Goal: Information Seeking & Learning: Find specific page/section

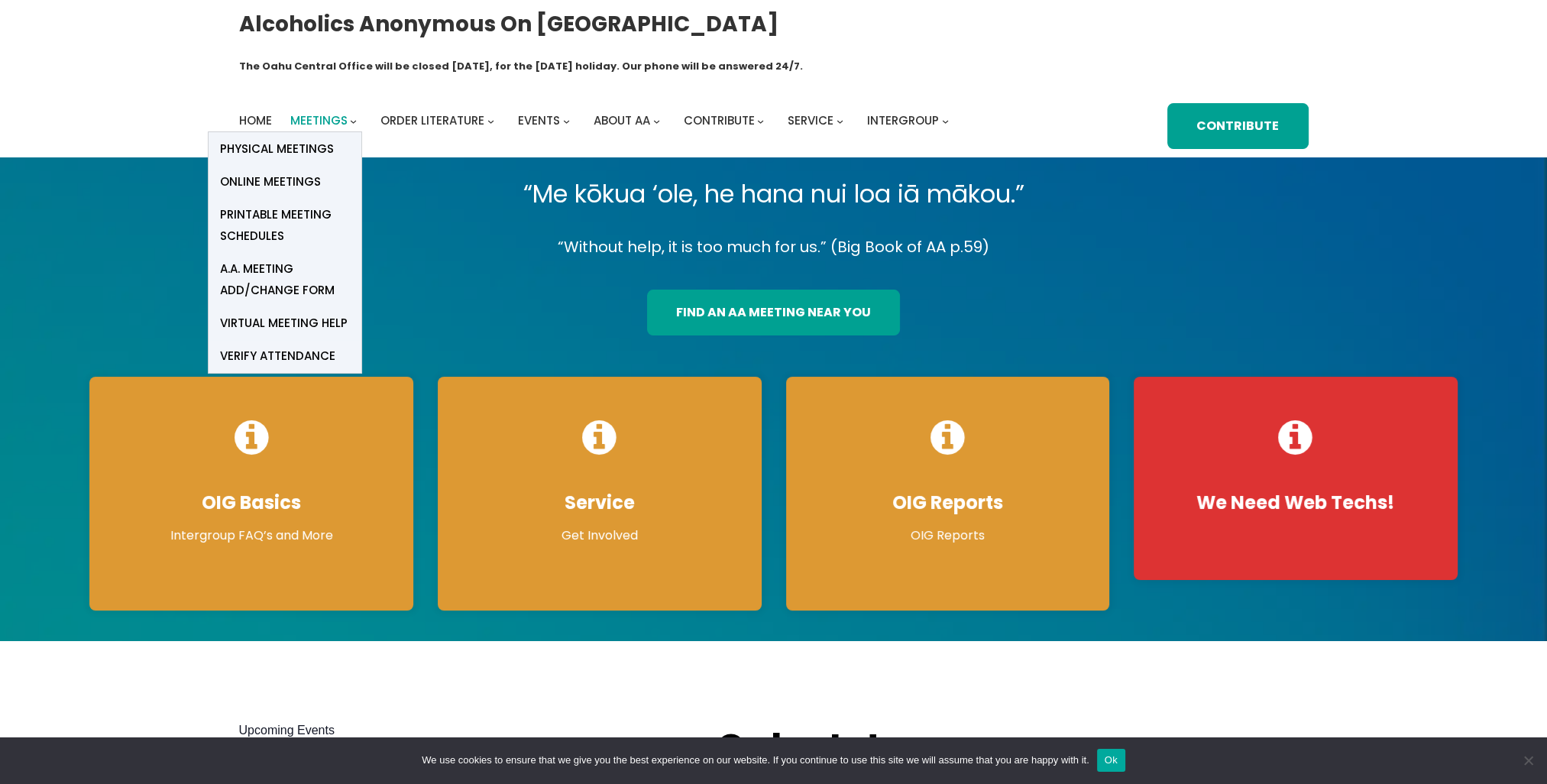
click at [332, 112] on span "Meetings" at bounding box center [319, 120] width 57 height 16
click at [299, 171] on span "Online Meetings" at bounding box center [270, 182] width 101 height 21
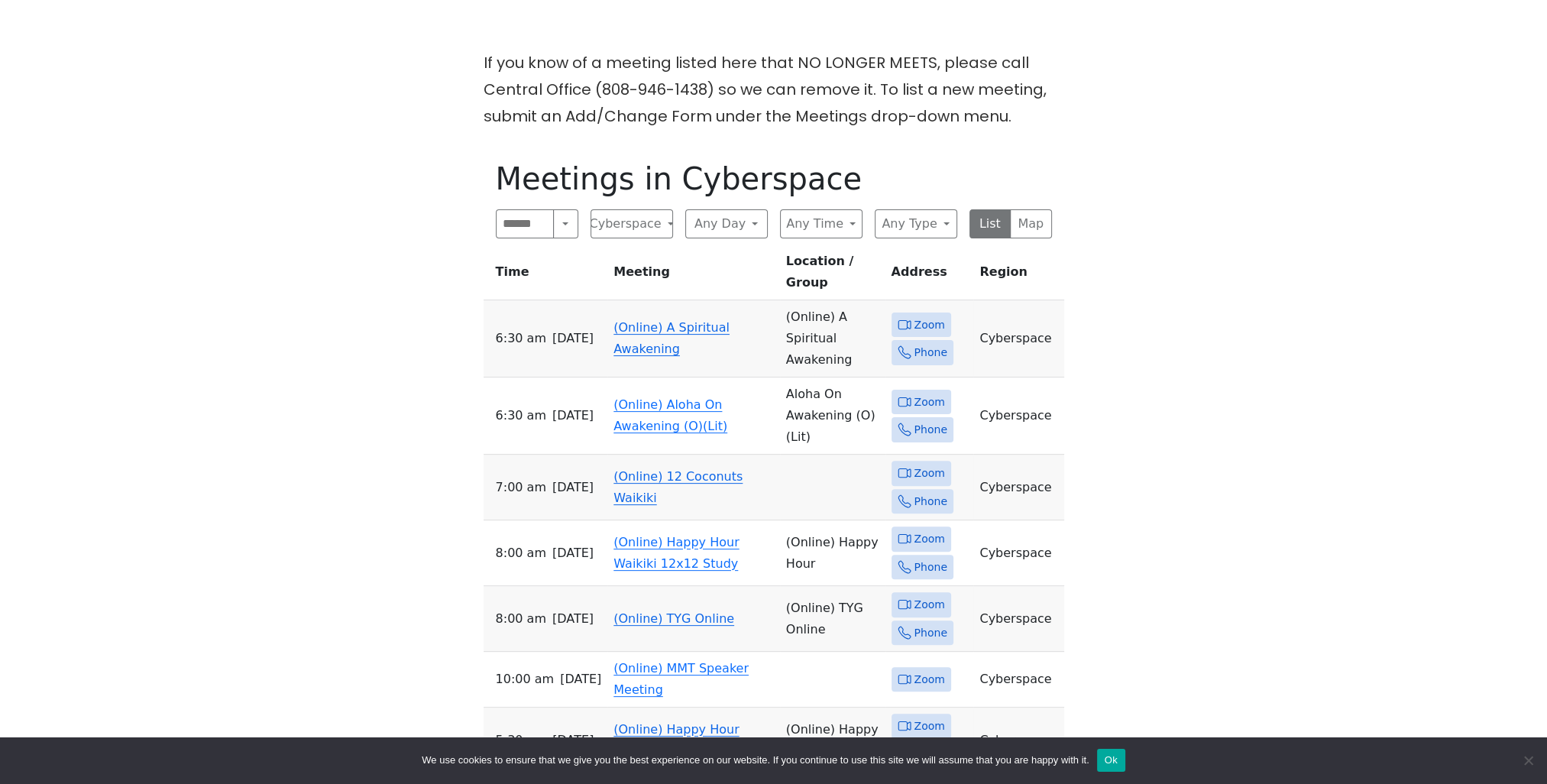
scroll to position [535, 0]
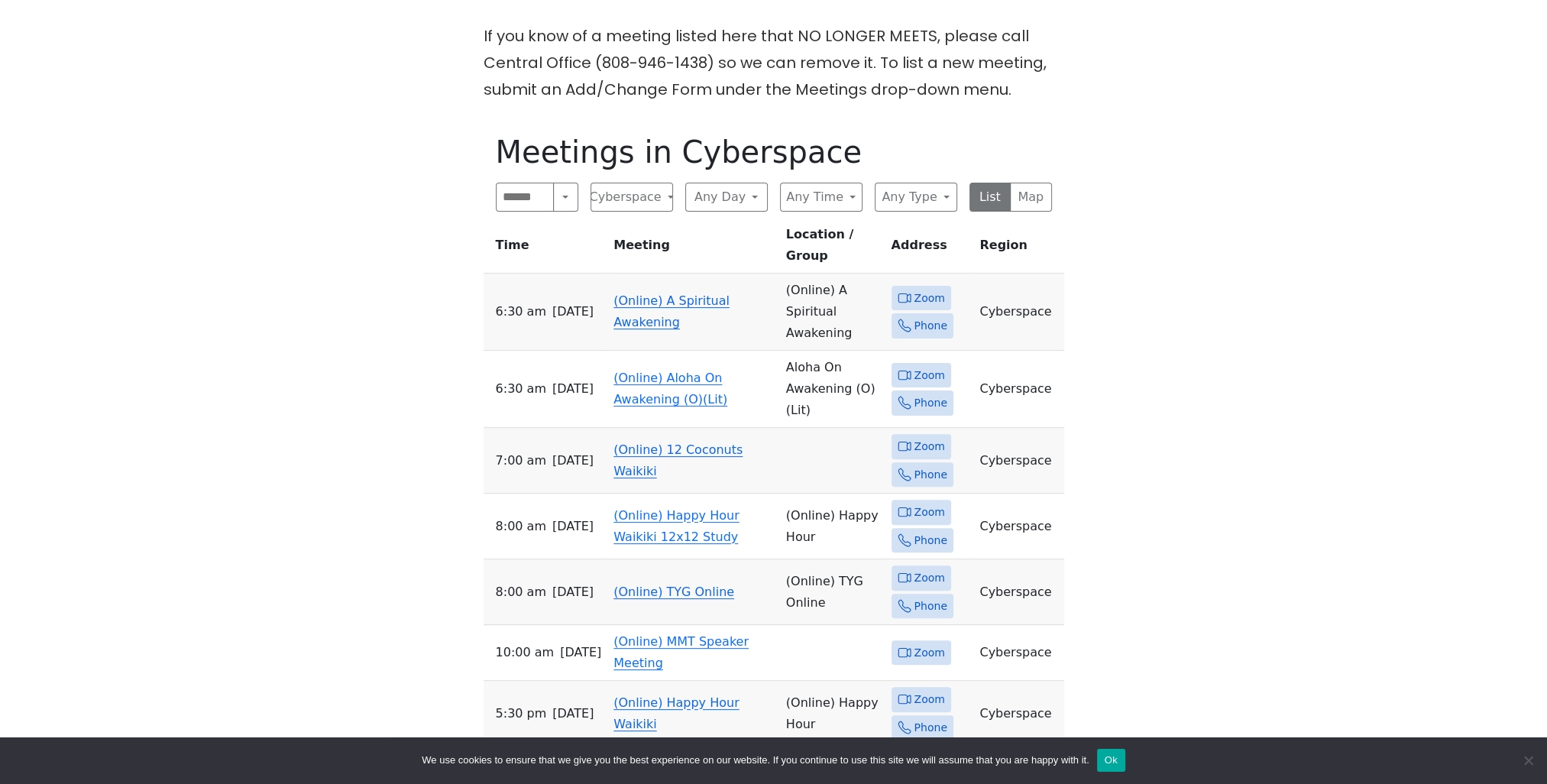
click at [908, 439] on icon at bounding box center [904, 446] width 14 height 14
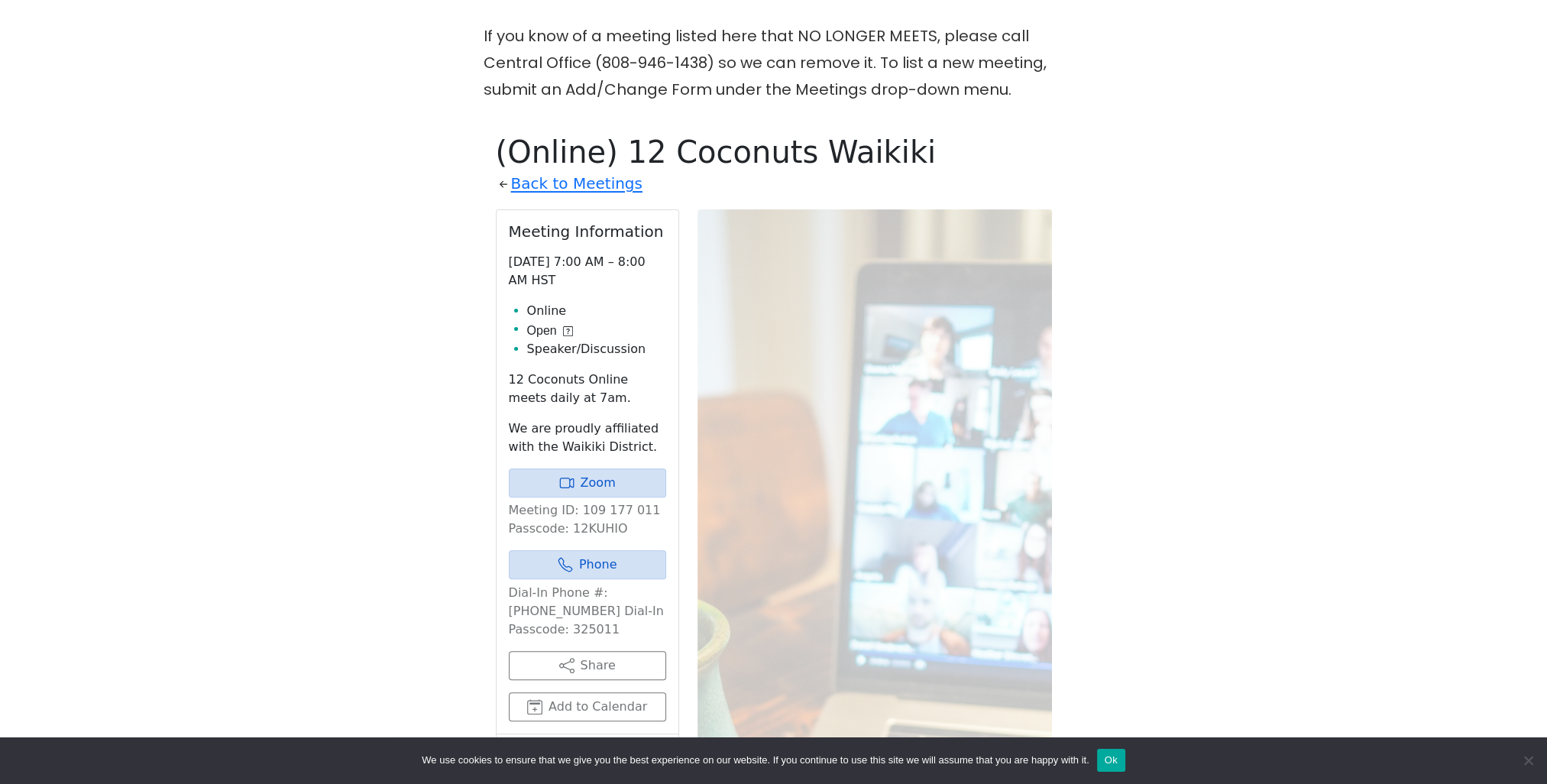
scroll to position [622, 0]
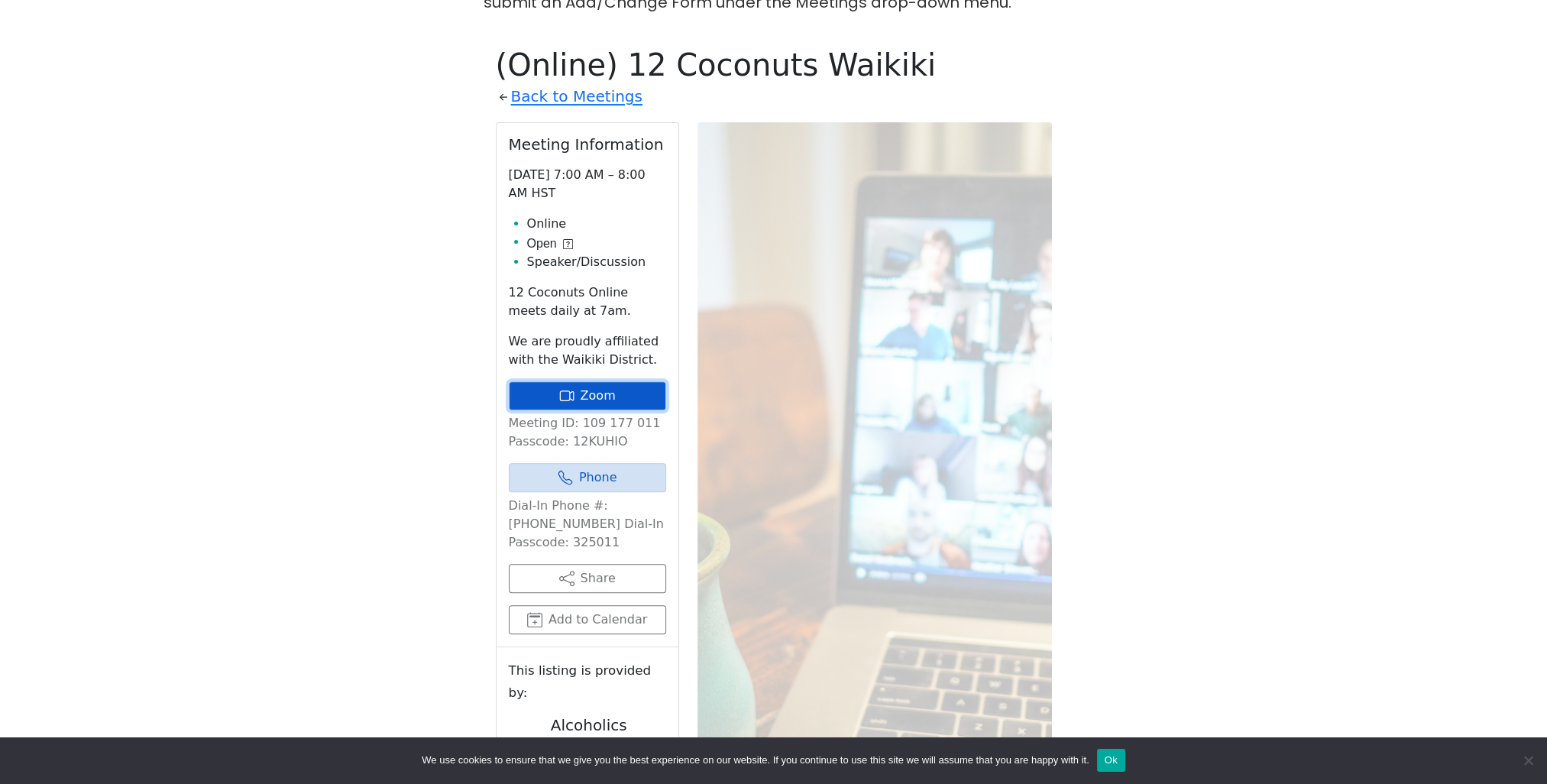
click at [602, 381] on link "Zoom" at bounding box center [587, 395] width 157 height 29
